Goal: Find specific page/section: Find specific page/section

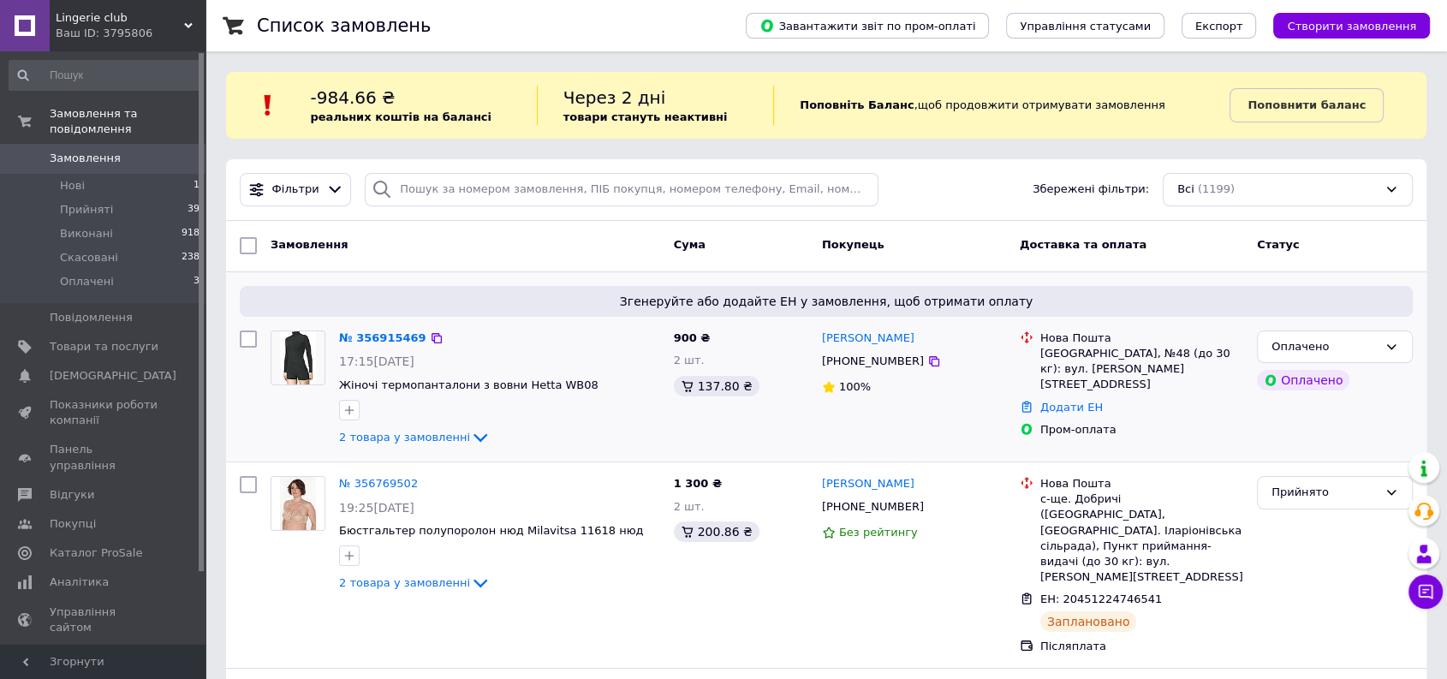
click at [413, 340] on div "№ 356915469" at bounding box center [382, 339] width 91 height 20
click at [409, 340] on link "№ 356915469" at bounding box center [382, 337] width 87 height 13
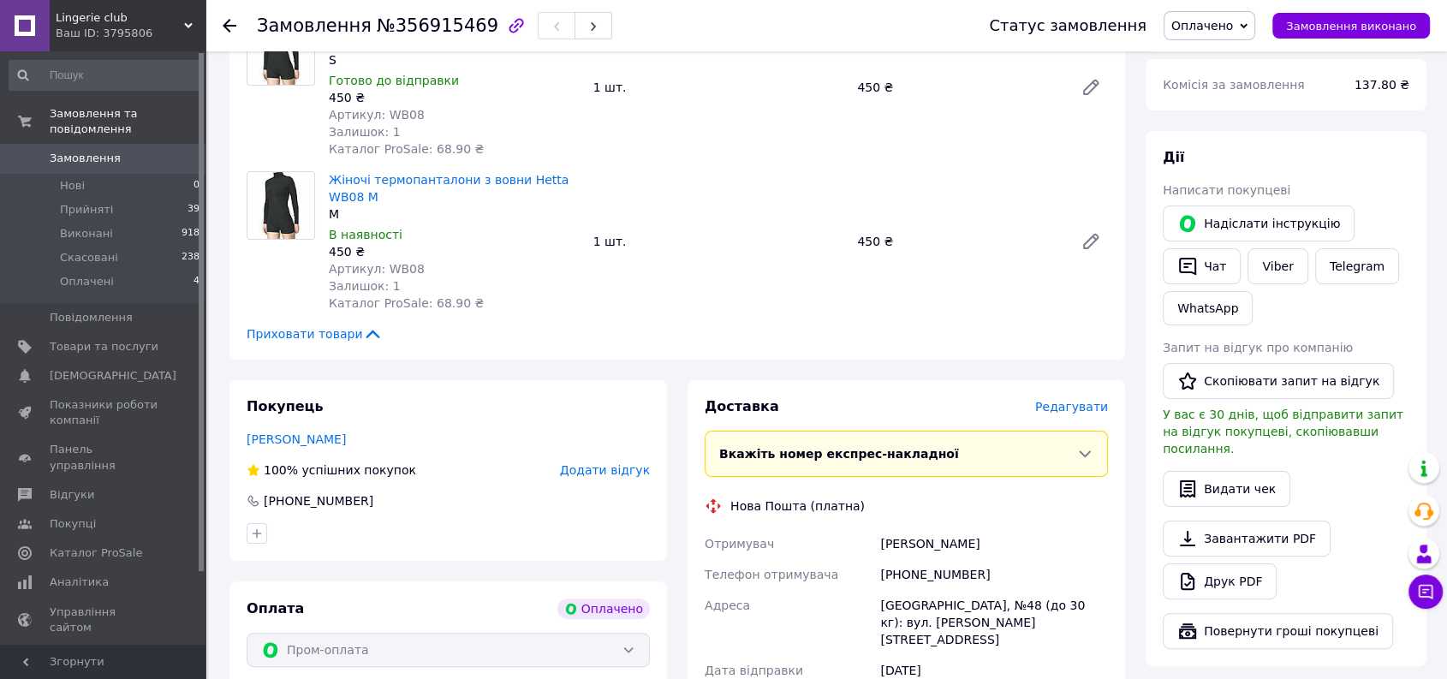
scroll to position [190, 0]
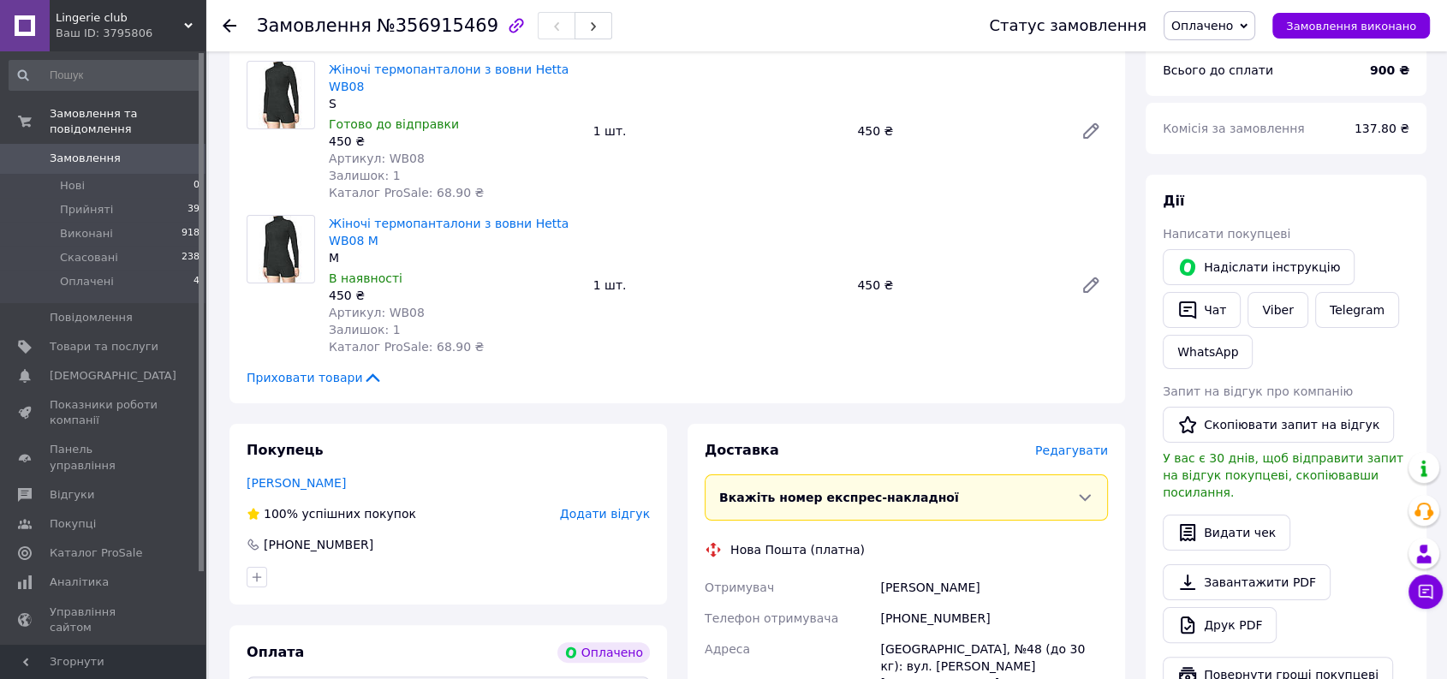
click at [104, 144] on link "Замовлення 0" at bounding box center [105, 158] width 210 height 29
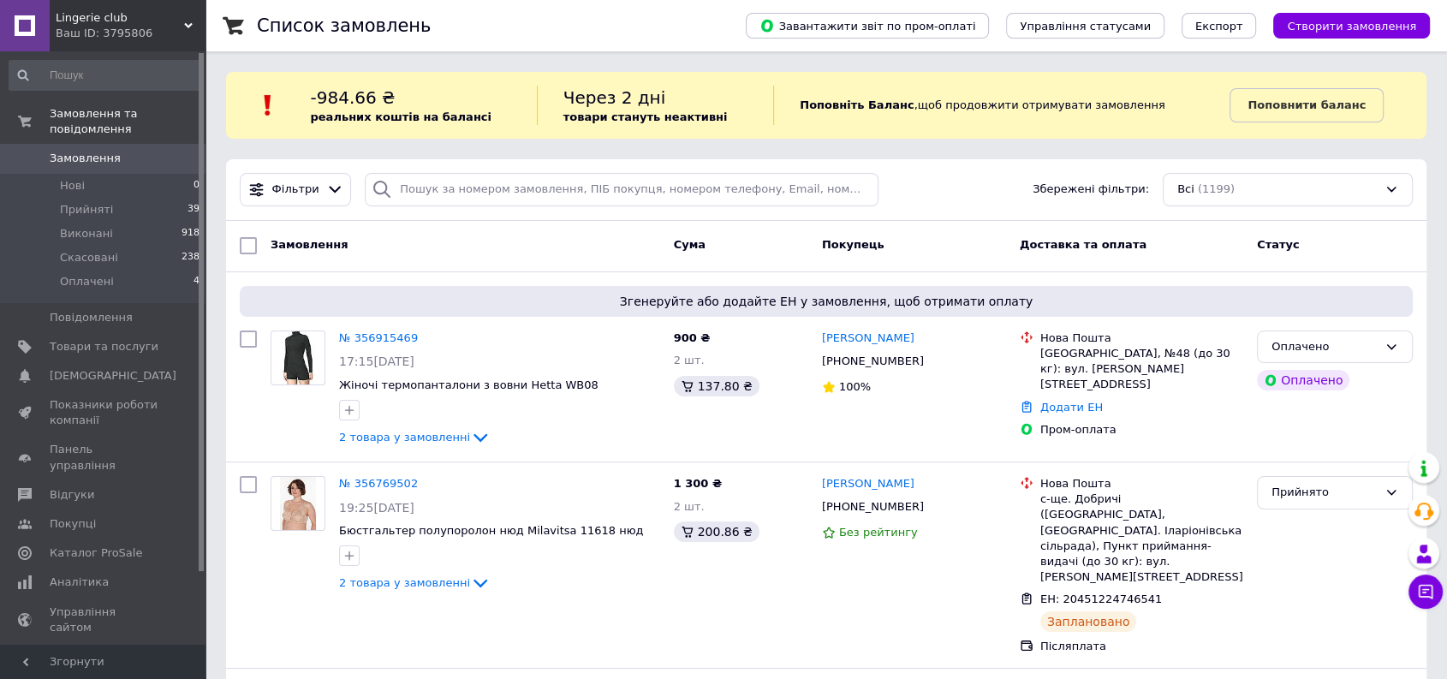
click at [192, 26] on icon at bounding box center [188, 25] width 9 height 9
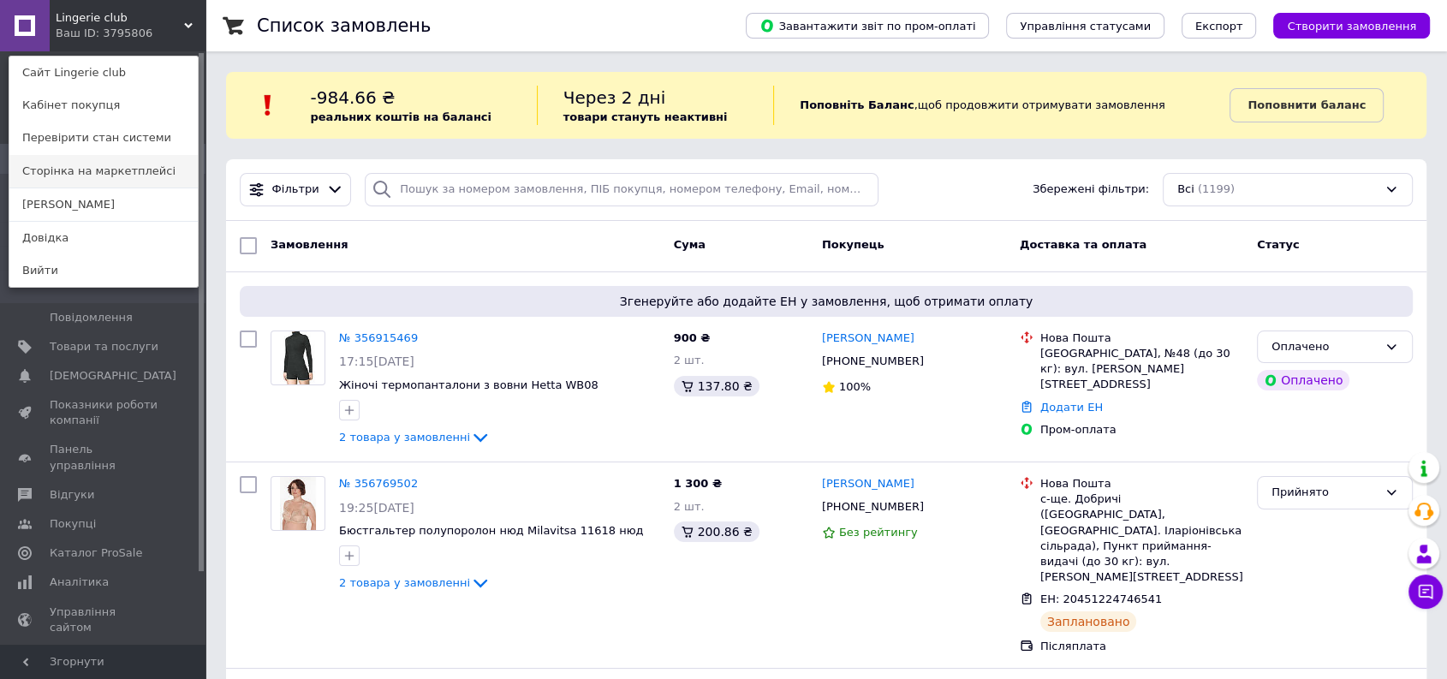
click at [152, 176] on link "Сторінка на маркетплейсі" at bounding box center [103, 171] width 188 height 33
